Goal: Entertainment & Leisure: Consume media (video, audio)

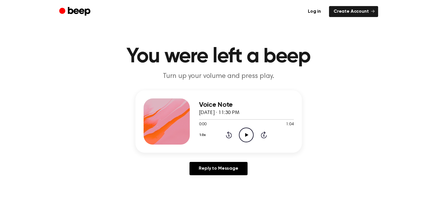
click at [254, 134] on div "1.0x Rewind 5 seconds Play Audio Skip 5 seconds" at bounding box center [246, 135] width 95 height 15
click at [249, 134] on icon "Play Audio" at bounding box center [246, 135] width 15 height 15
click at [306, 173] on div "Voice Note August 23, 2025 · 11:30 PM 0:16 1:04 Your browser does not support t…" at bounding box center [218, 135] width 423 height 90
click at [245, 135] on icon at bounding box center [246, 135] width 3 height 4
click at [246, 135] on icon at bounding box center [246, 135] width 3 height 4
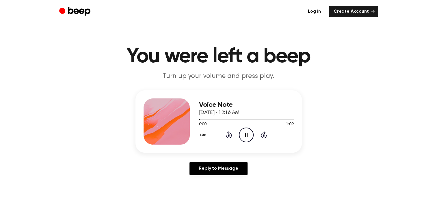
click at [246, 135] on icon "Pause Audio" at bounding box center [246, 135] width 15 height 15
